Goal: Transaction & Acquisition: Download file/media

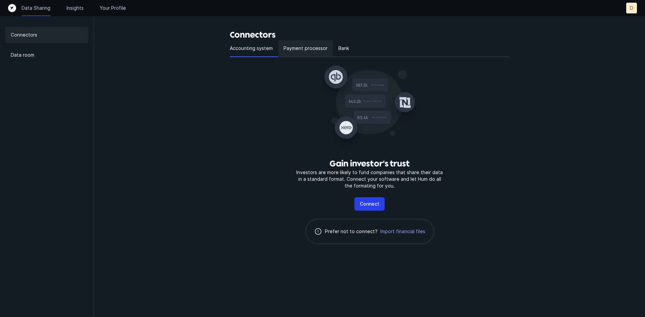
click at [304, 47] on p "Payment processor" at bounding box center [305, 48] width 44 height 8
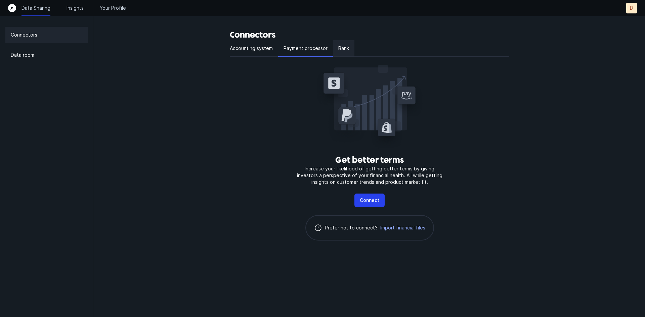
click at [335, 47] on div "Bank" at bounding box center [343, 48] width 21 height 17
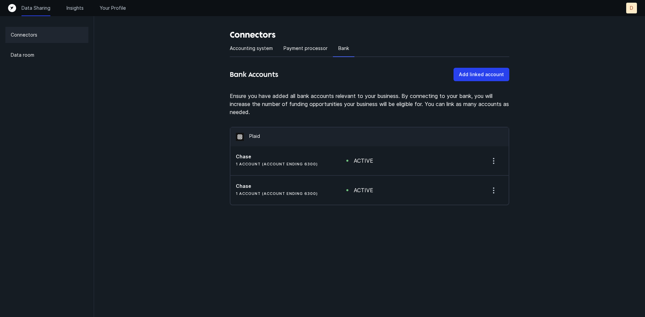
click at [28, 46] on div "Connectors Data room" at bounding box center [47, 158] width 94 height 317
click at [27, 51] on p "Data room" at bounding box center [23, 55] width 24 height 8
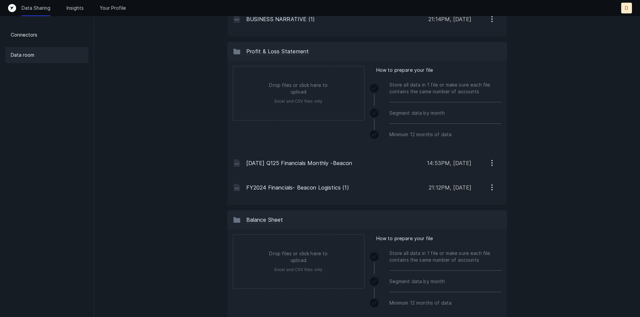
scroll to position [302, 0]
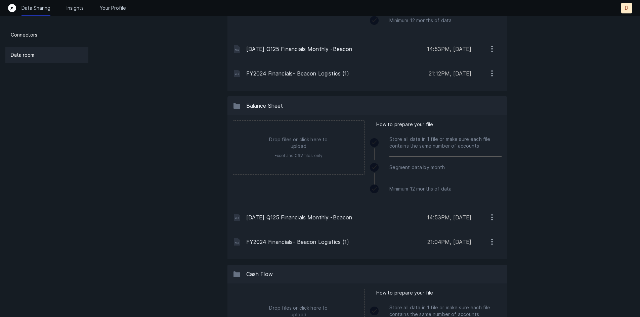
click at [334, 55] on li "[DATE] Q125 Financials Monthly -Beacon 14:53PM, [DATE]" at bounding box center [367, 49] width 269 height 25
click at [495, 47] on icon "button" at bounding box center [492, 49] width 8 height 8
click at [480, 64] on button "Download" at bounding box center [463, 66] width 75 height 13
